Goal: Task Accomplishment & Management: Manage account settings

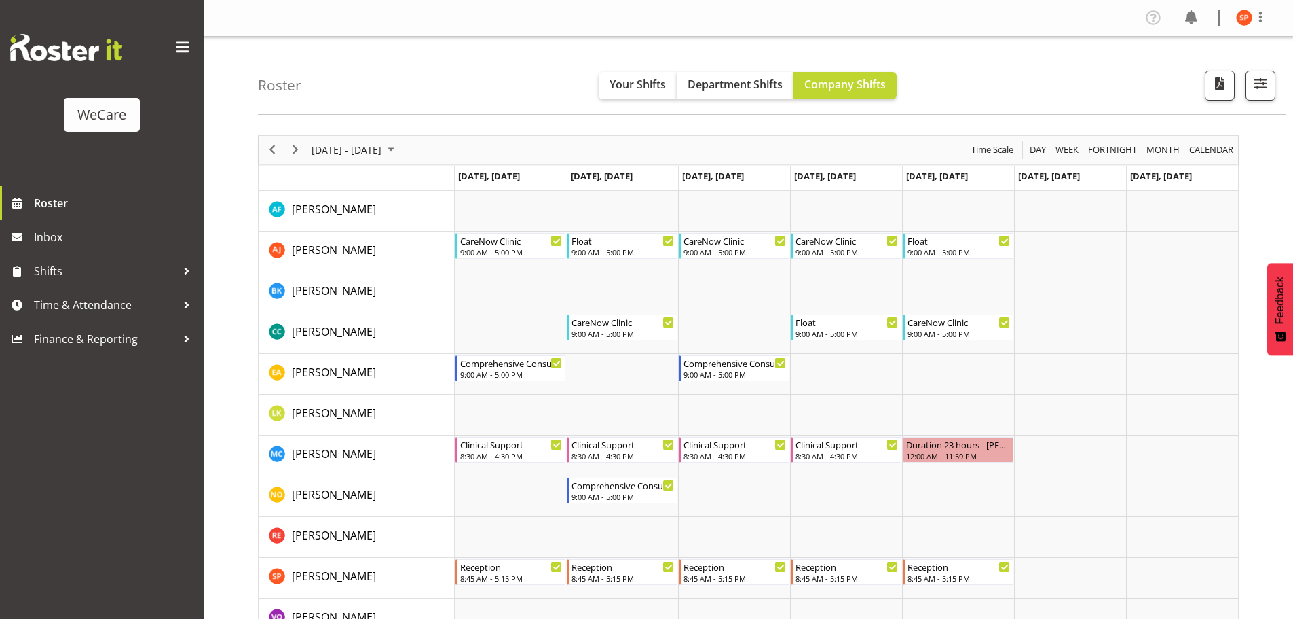
scroll to position [68, 0]
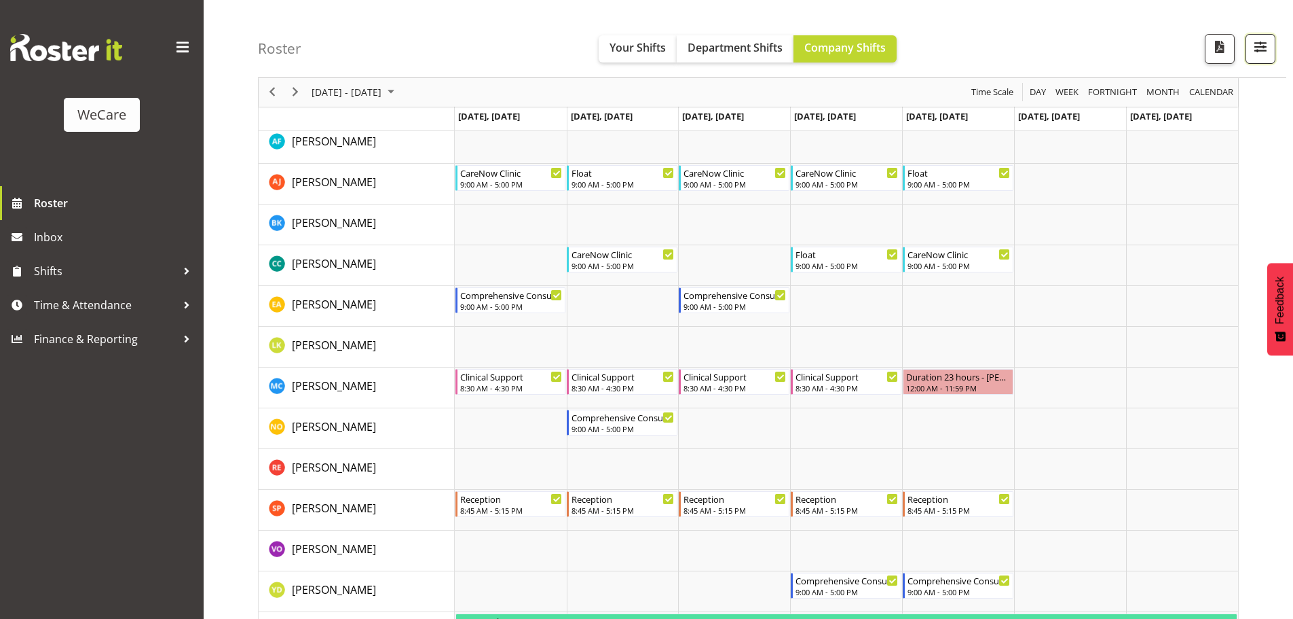
click at [1268, 54] on span "button" at bounding box center [1261, 47] width 18 height 18
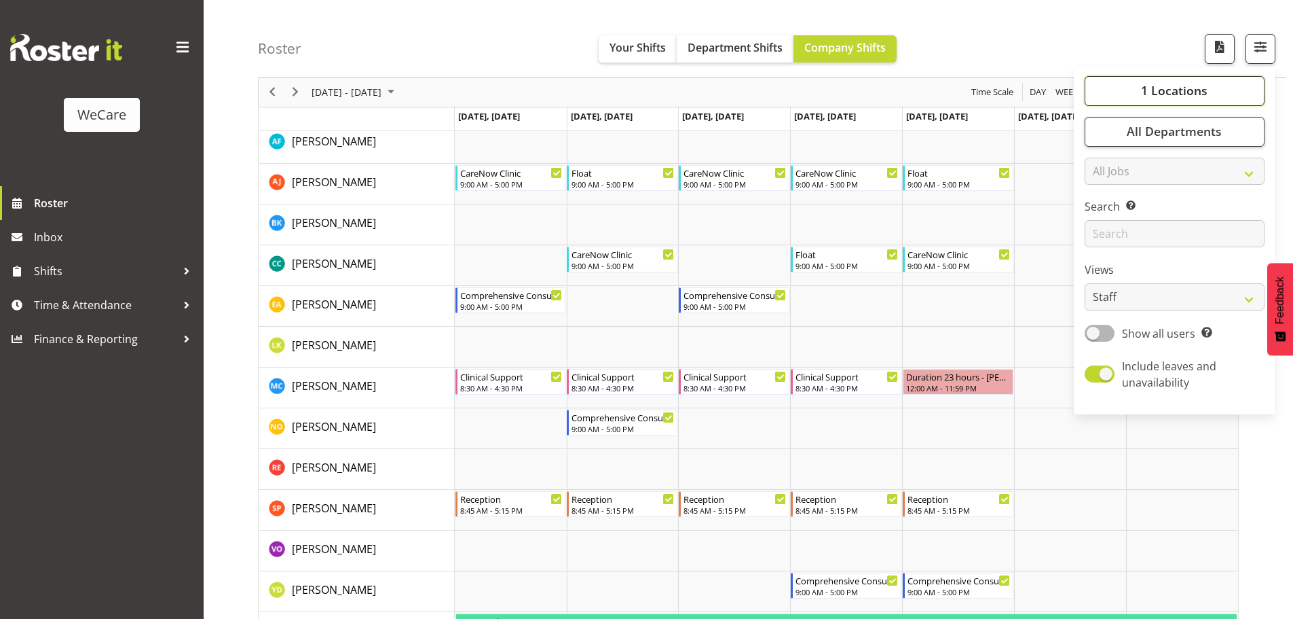
click at [1179, 92] on span "1 Locations" at bounding box center [1174, 91] width 67 height 16
click at [1157, 128] on input "li" at bounding box center [1157, 129] width 123 height 22
type input "l"
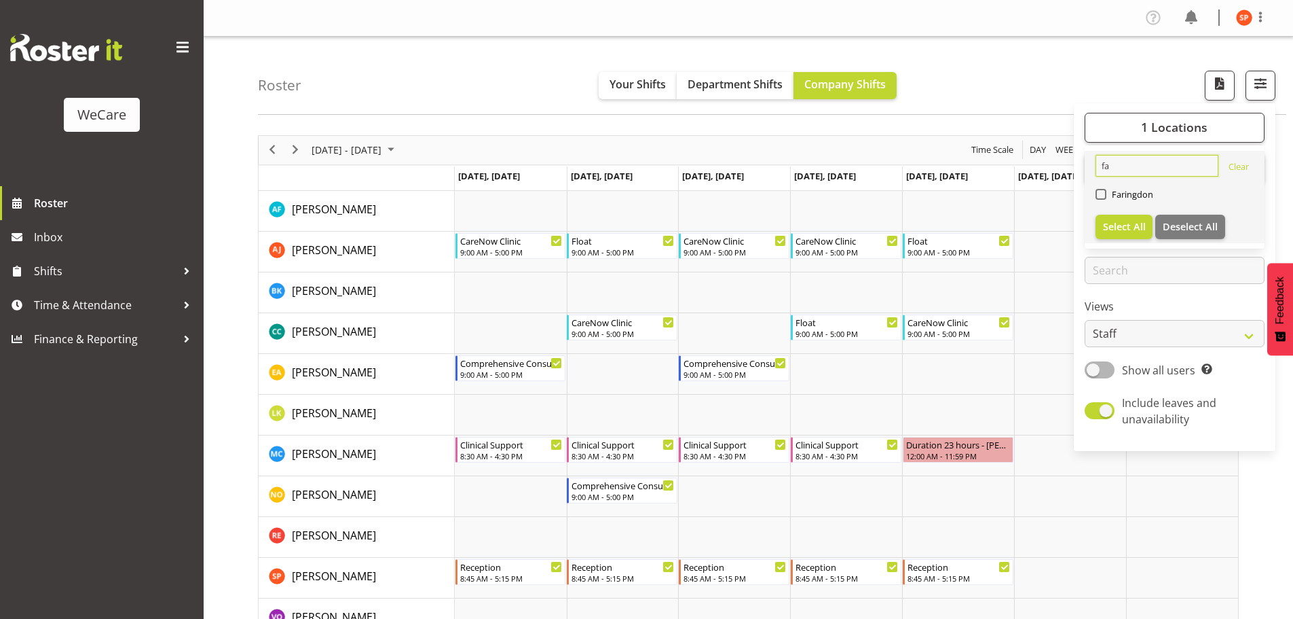
type input "f"
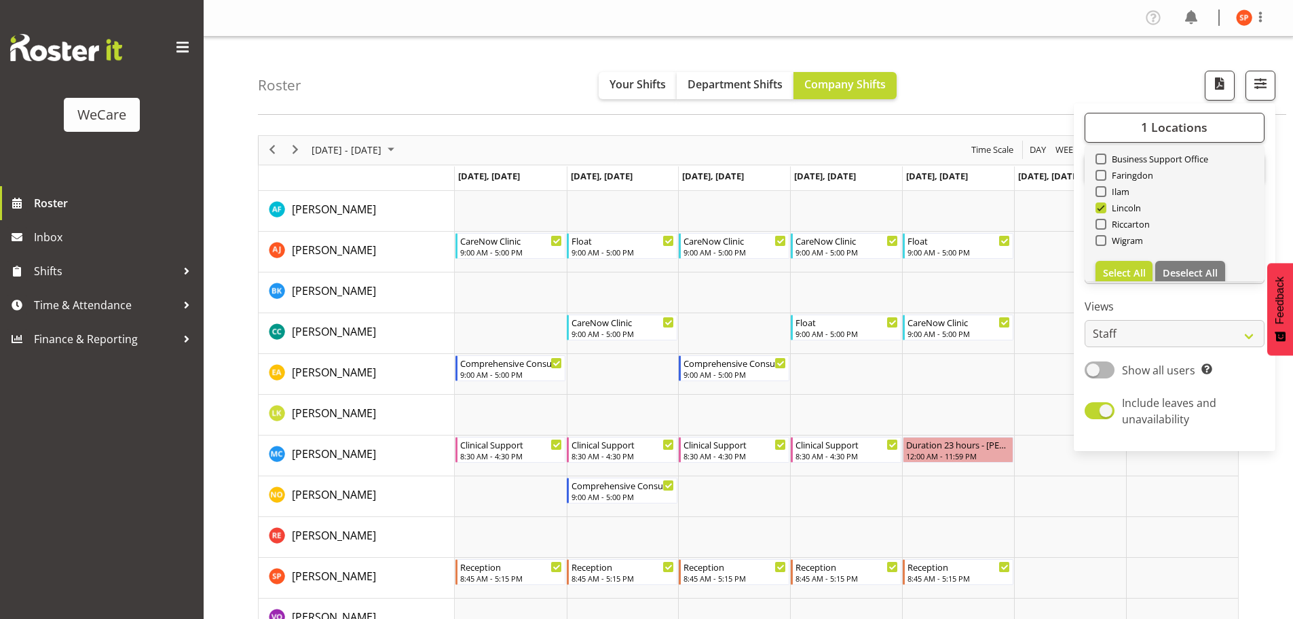
scroll to position [49, 0]
click at [1117, 256] on span "Select All" at bounding box center [1124, 259] width 43 height 13
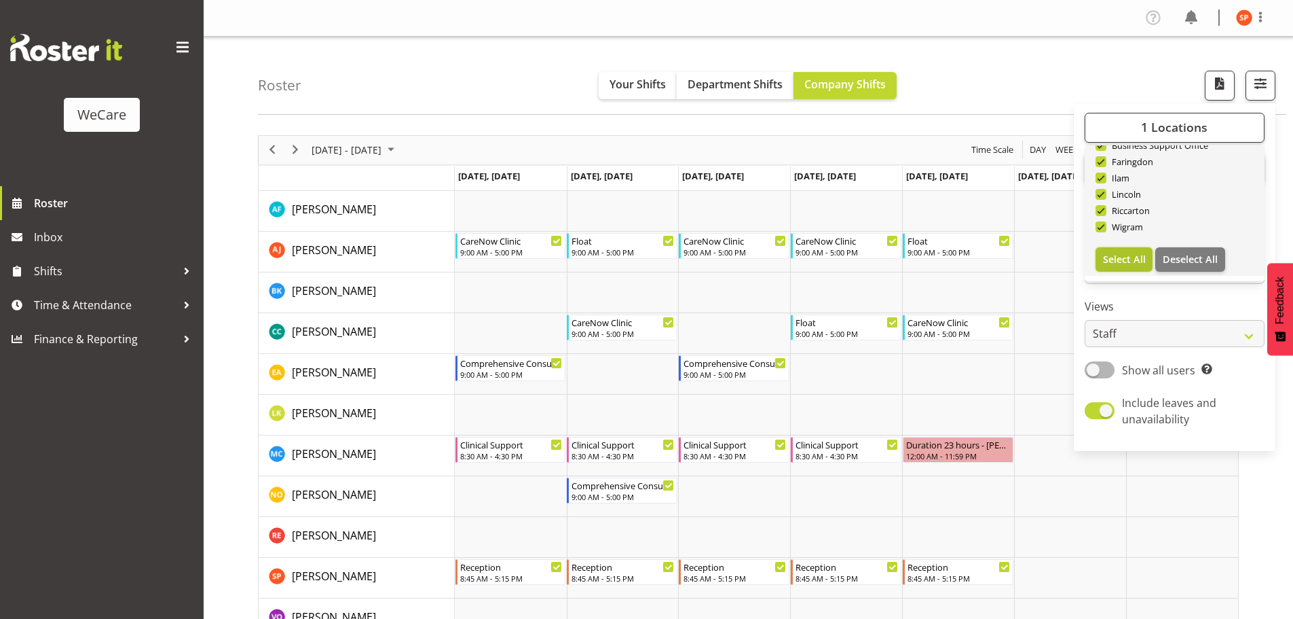
checkbox input "true"
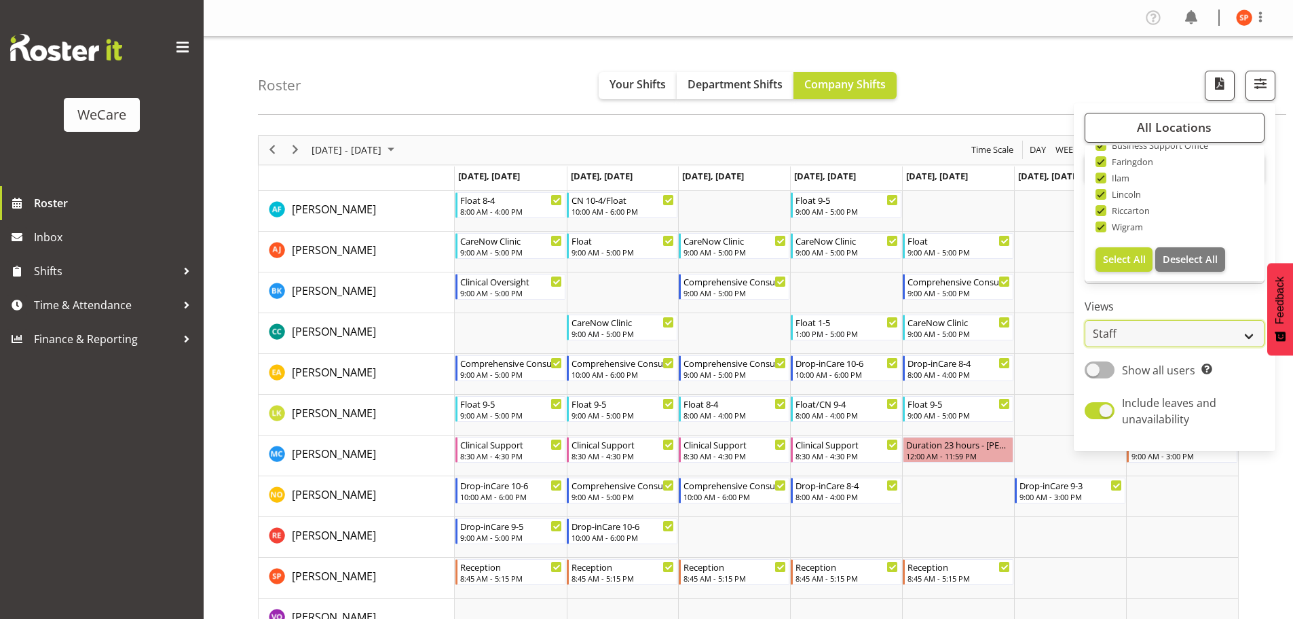
click at [1205, 334] on select "Staff Role Shift - Horizontal Shift - Vertical Staff - Location" at bounding box center [1175, 333] width 180 height 27
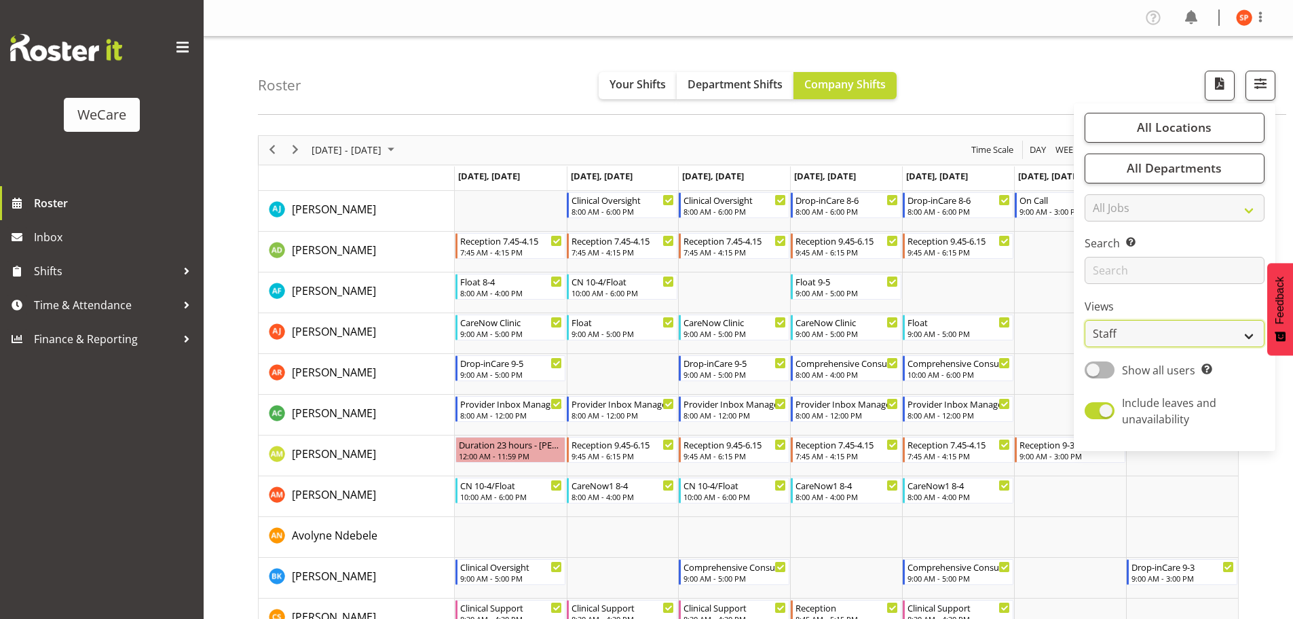
select select "location"
click at [1086, 320] on select "Staff Role Shift - Horizontal Shift - Vertical Staff - Location" at bounding box center [1175, 333] width 180 height 27
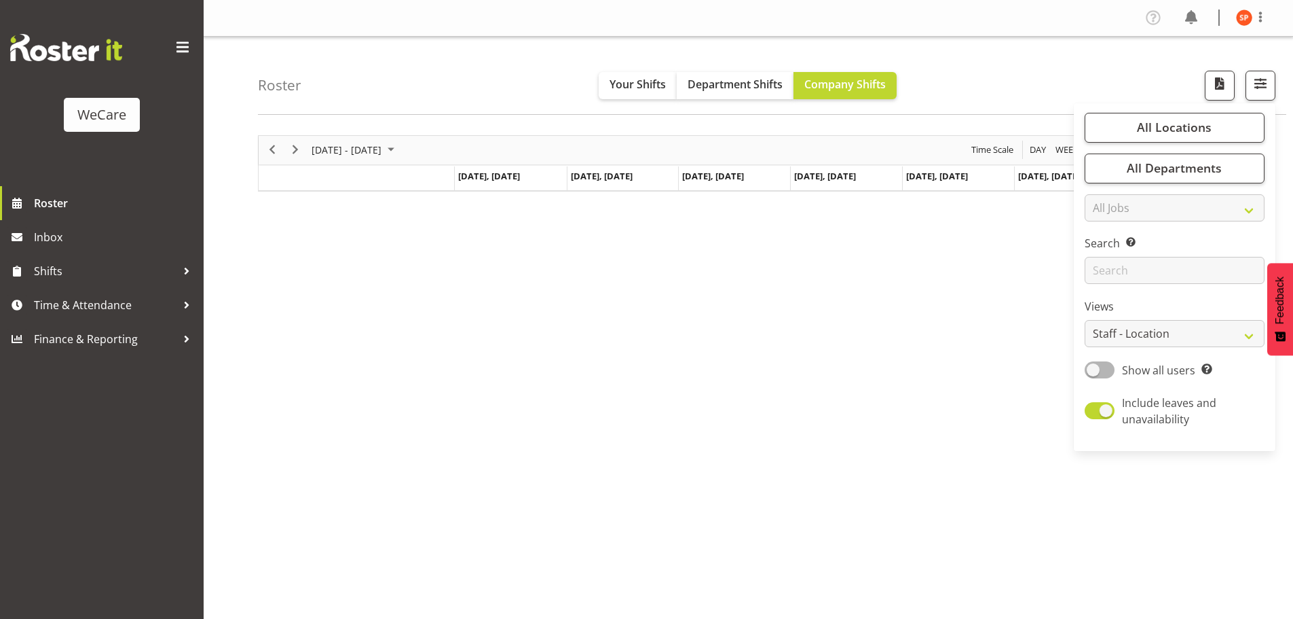
click at [444, 58] on div "Roster Your Shifts Department Shifts Company Shifts All Locations Clear Busines…" at bounding box center [772, 76] width 1029 height 78
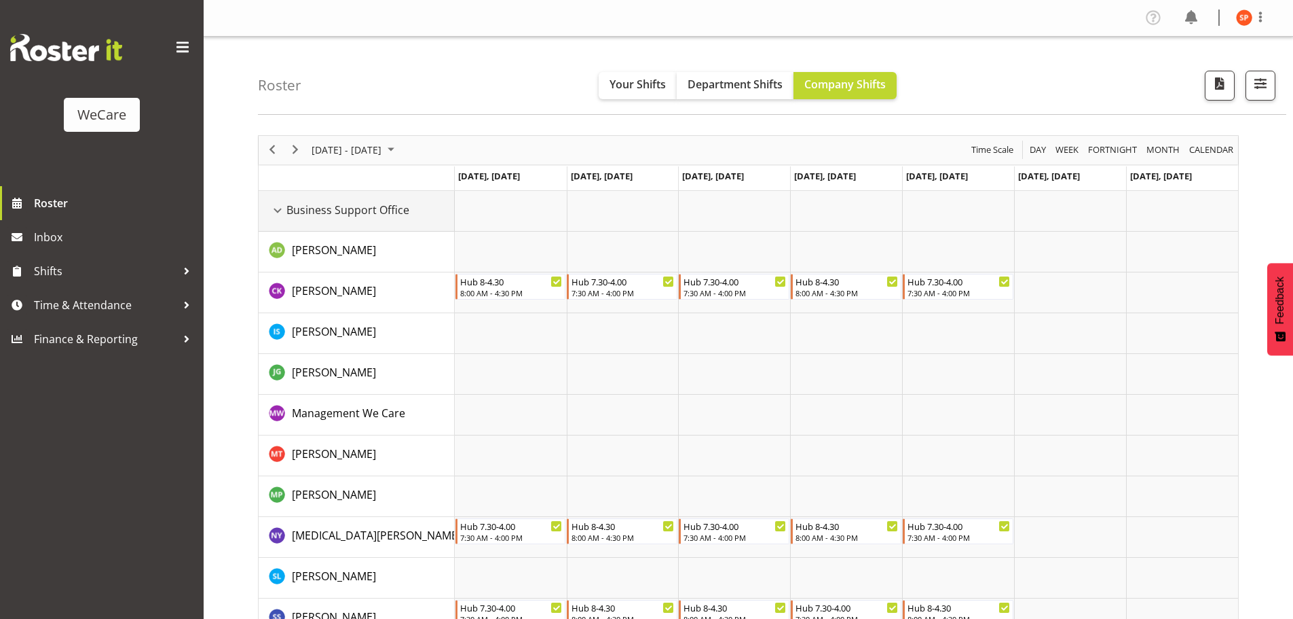
click at [281, 216] on div "Business Support Office resource" at bounding box center [278, 211] width 18 height 18
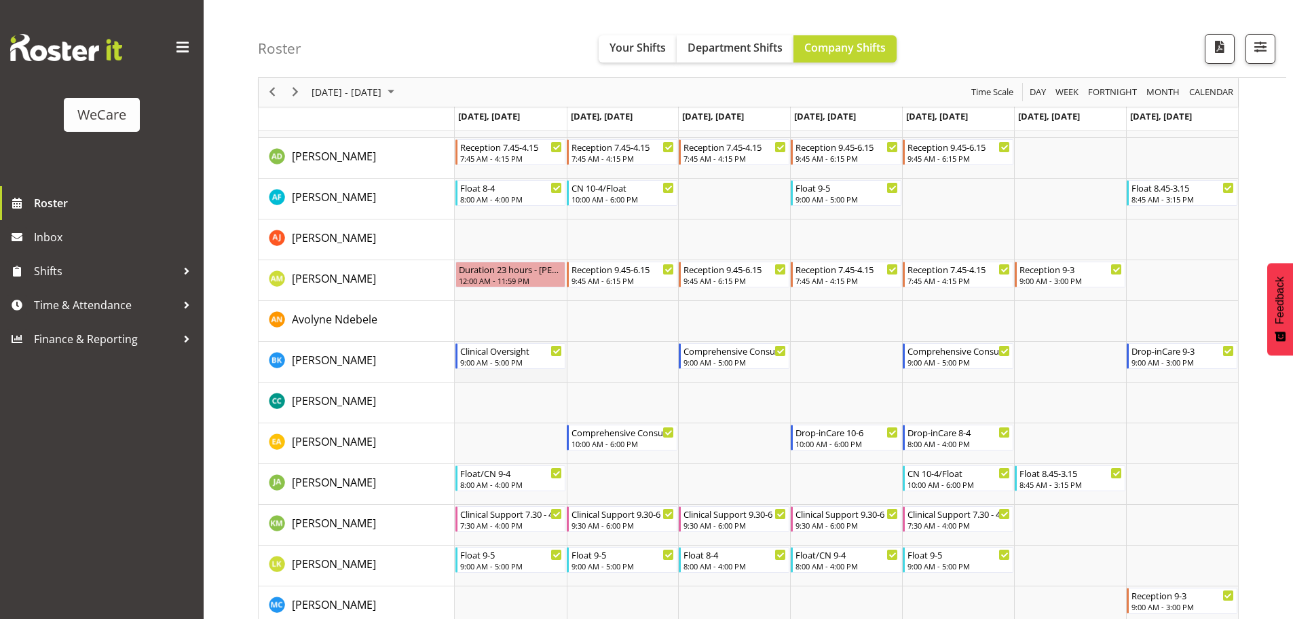
scroll to position [136, 0]
click at [294, 94] on span "Next" at bounding box center [295, 92] width 16 height 17
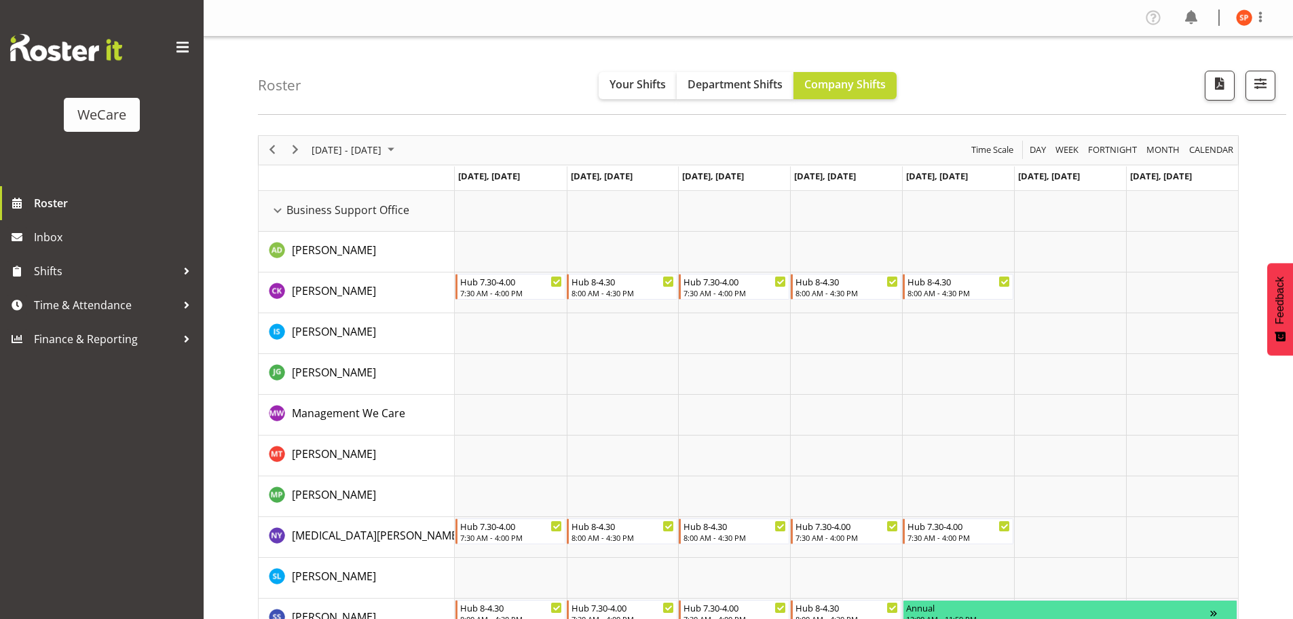
scroll to position [68, 0]
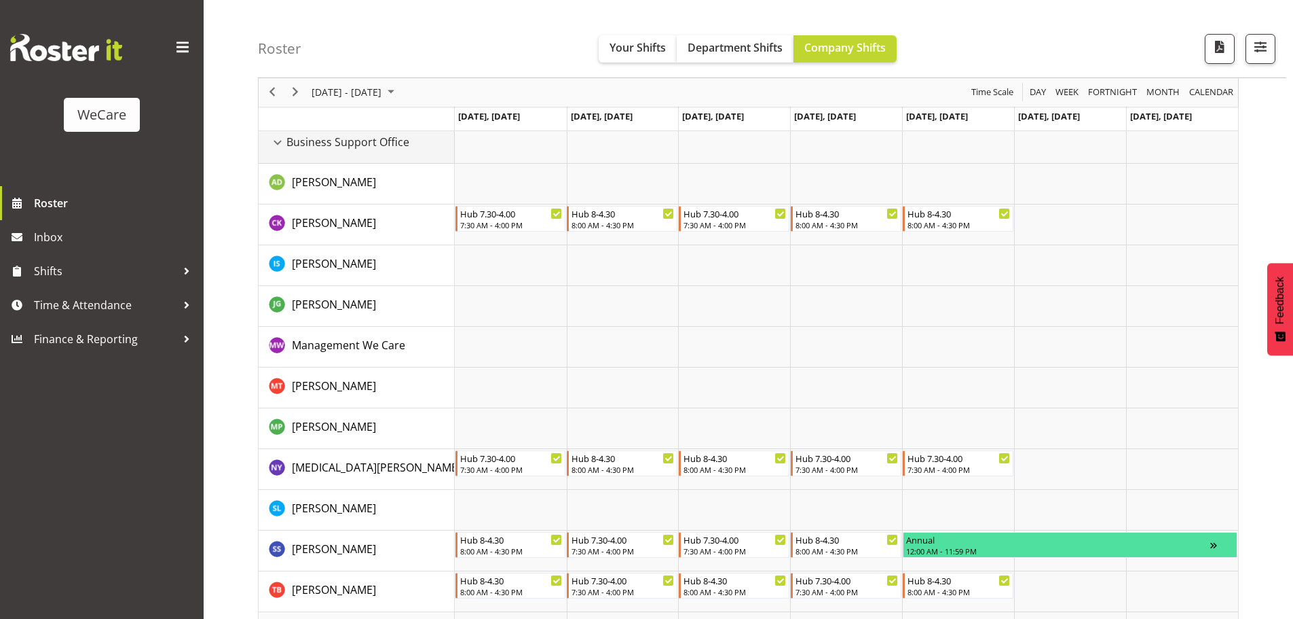
click at [280, 143] on div "Business Support Office resource" at bounding box center [278, 143] width 18 height 18
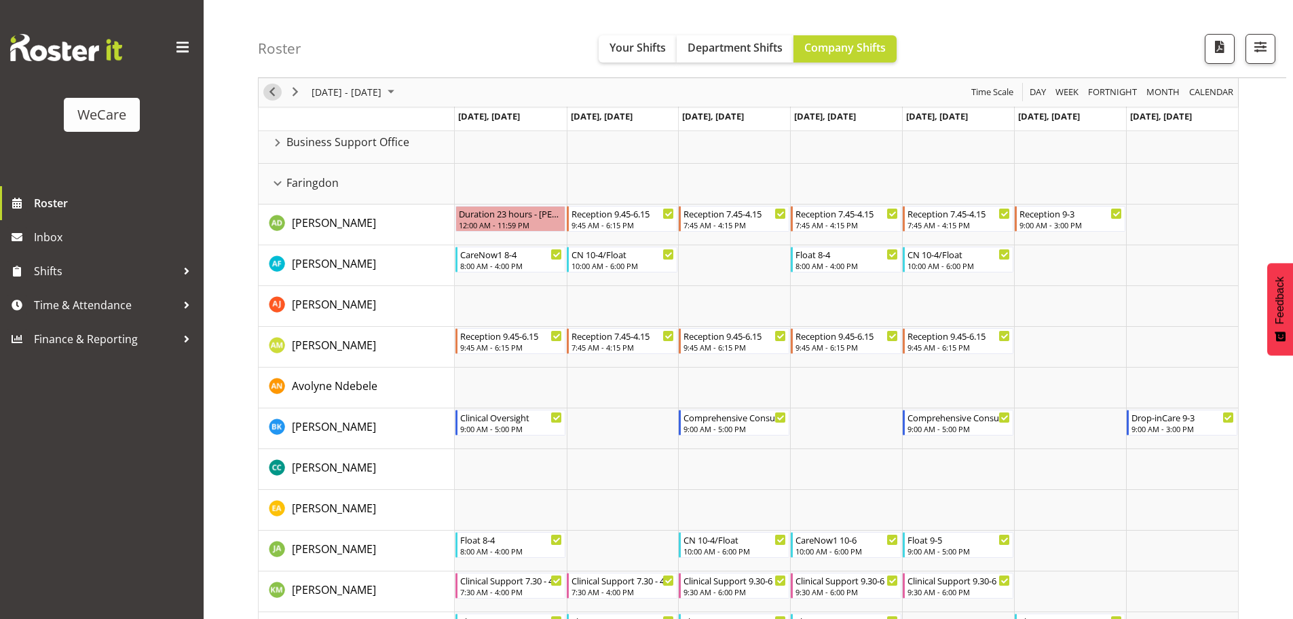
click at [269, 90] on span "Previous" at bounding box center [272, 92] width 16 height 17
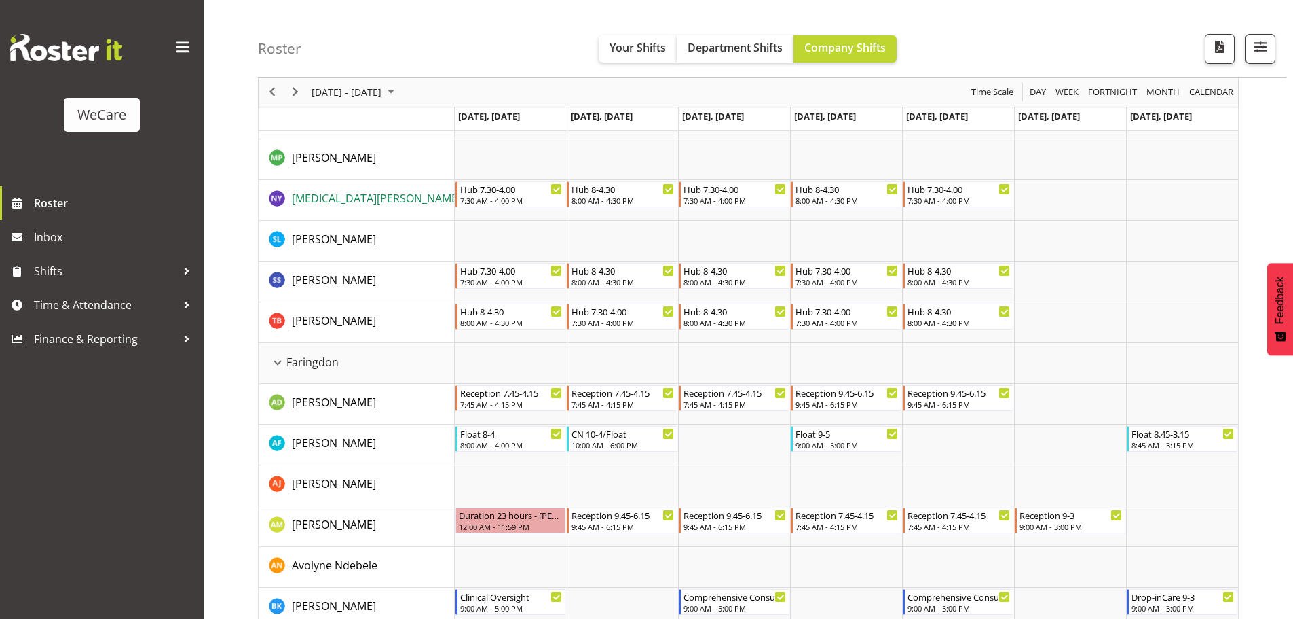
scroll to position [204, 0]
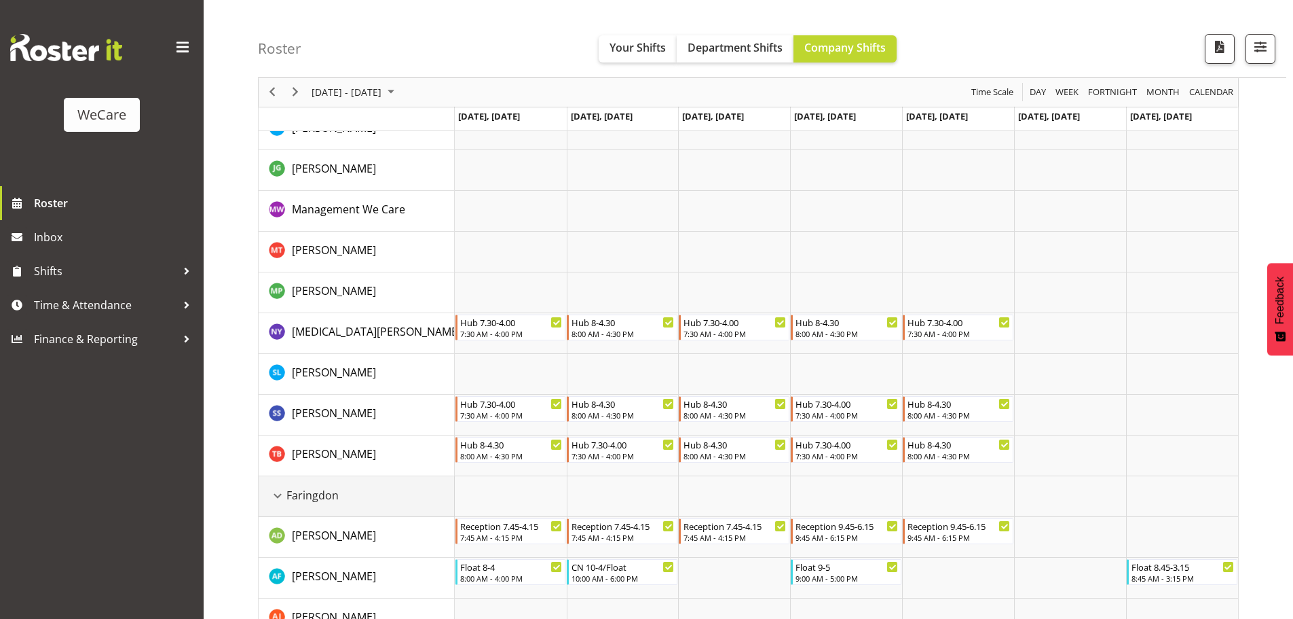
click at [281, 496] on div "Faringdon resource" at bounding box center [278, 496] width 18 height 18
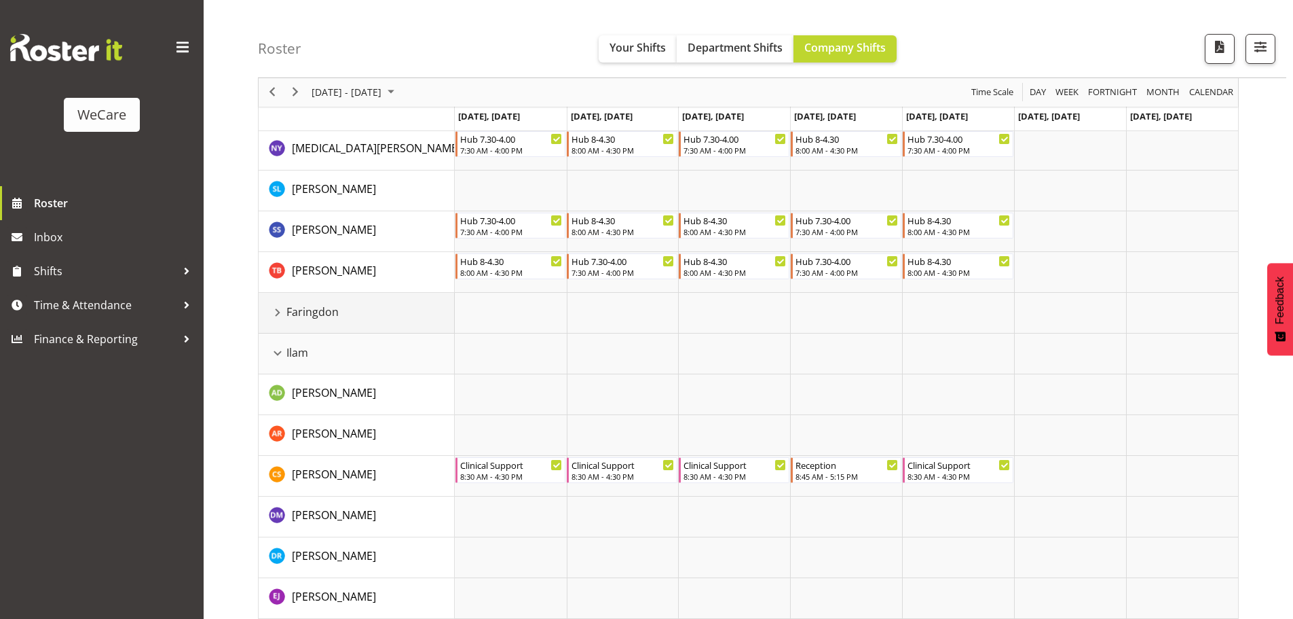
scroll to position [407, 0]
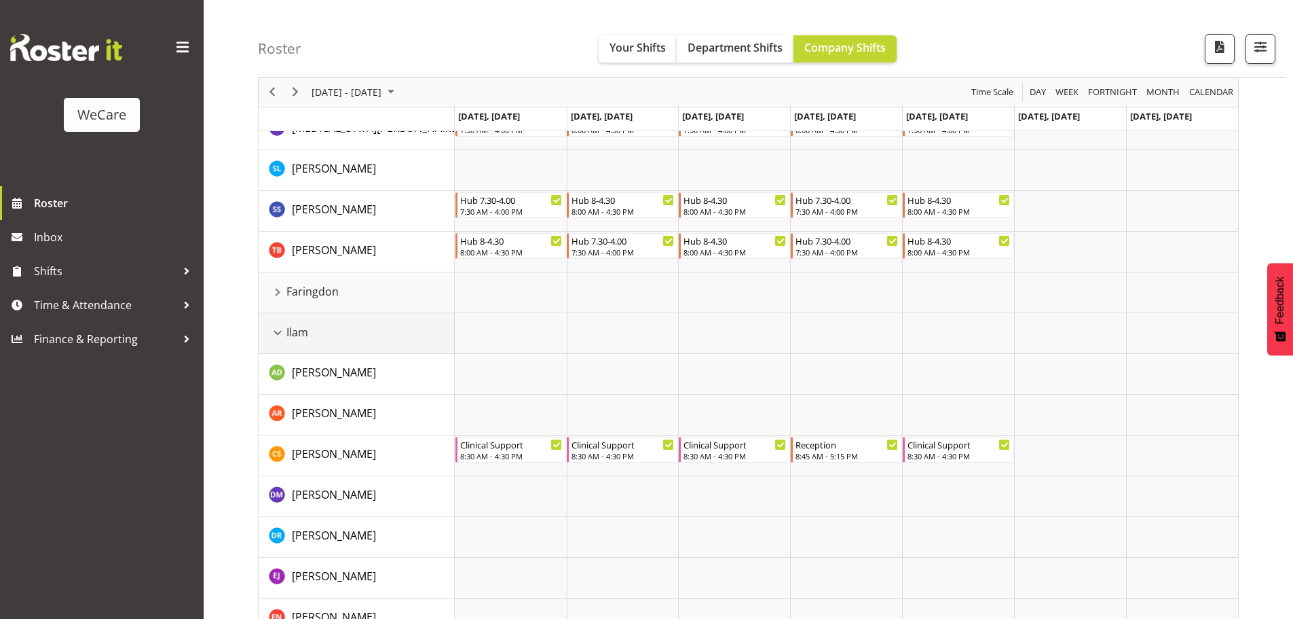
click at [283, 331] on div "Ilam resource" at bounding box center [278, 333] width 18 height 18
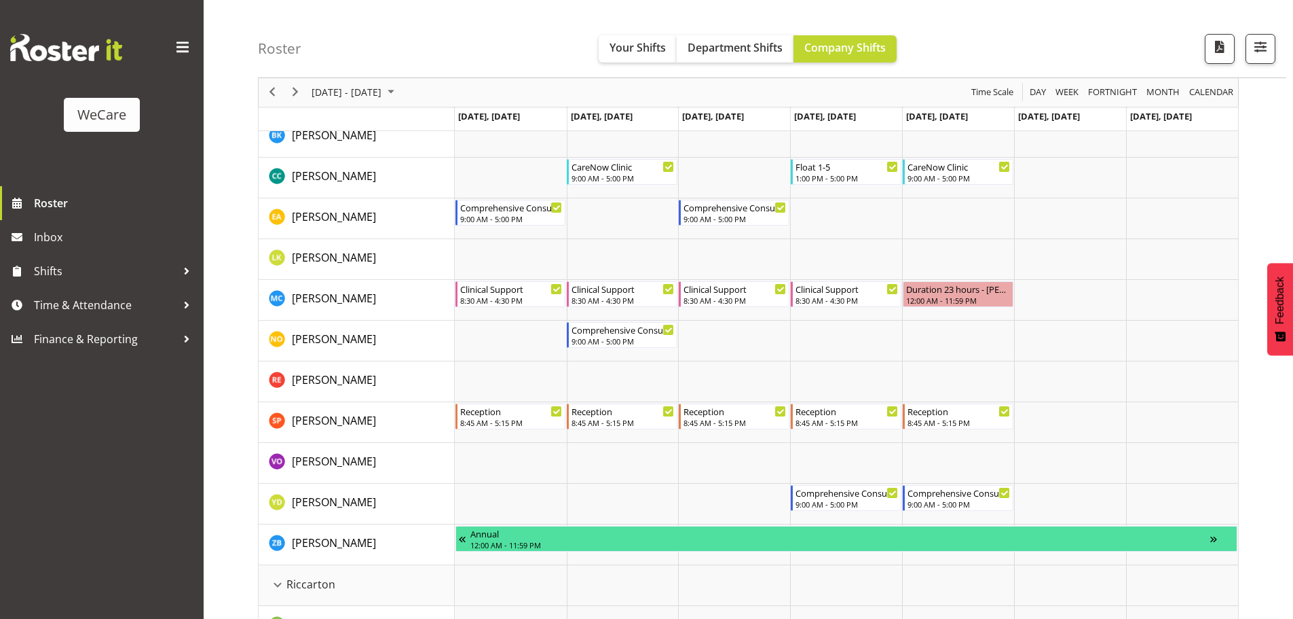
scroll to position [747, 0]
